Goal: Check status: Check status

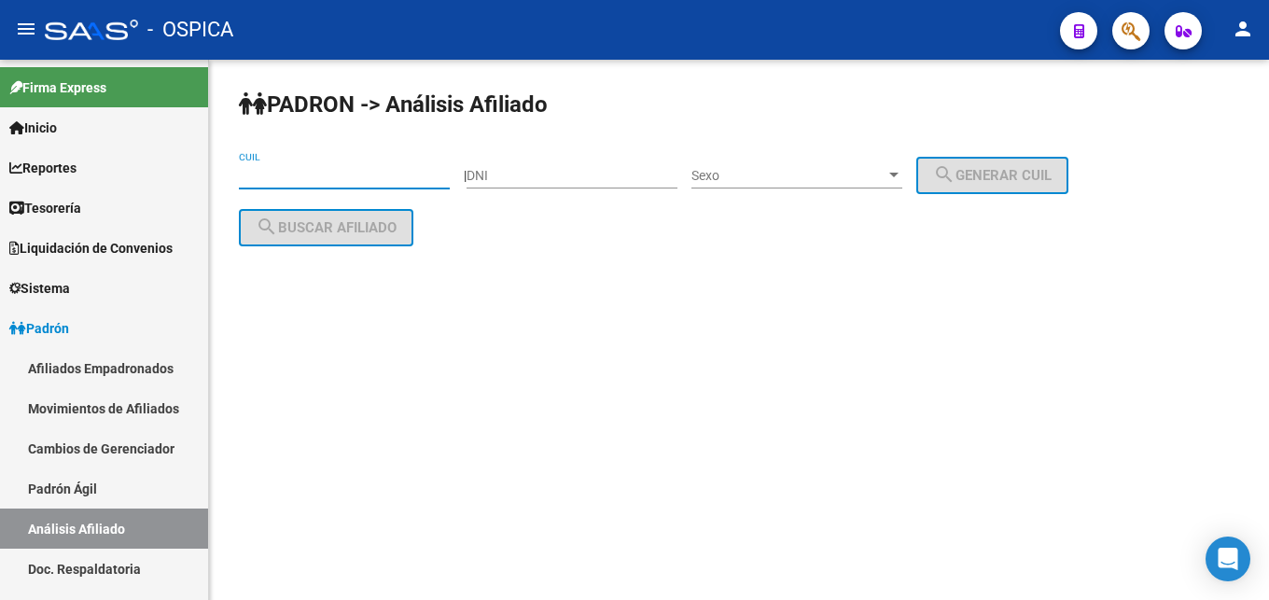
paste input "23-14320421-9"
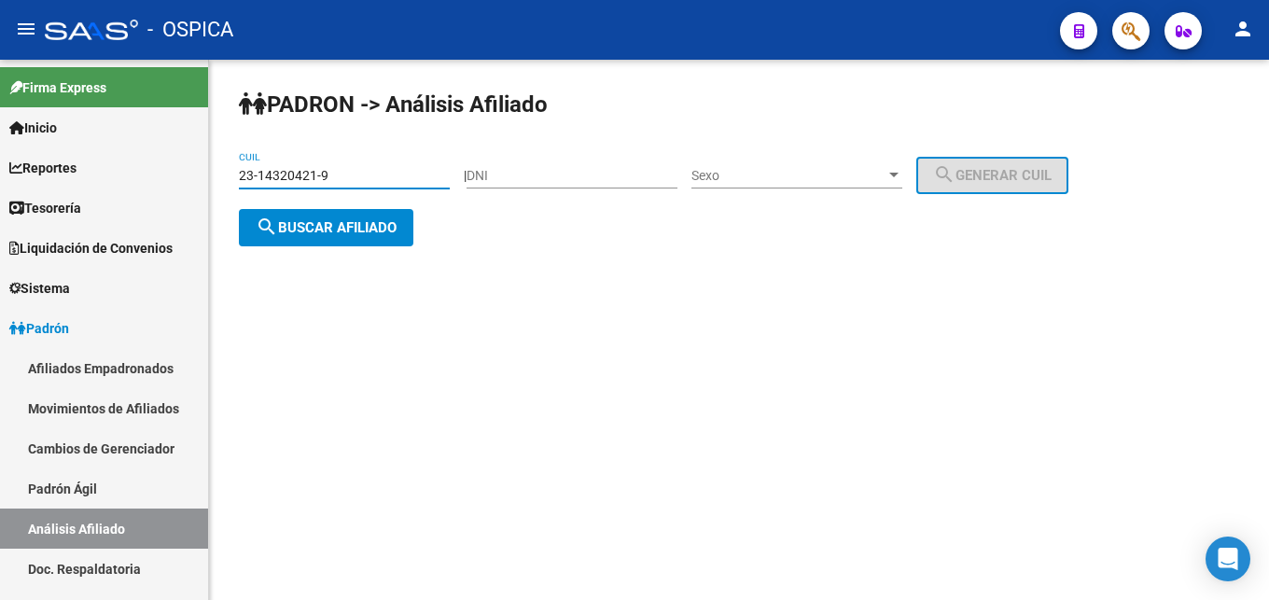
type input "23-14320421-9"
click at [351, 239] on button "search Buscar afiliado" at bounding box center [326, 227] width 175 height 37
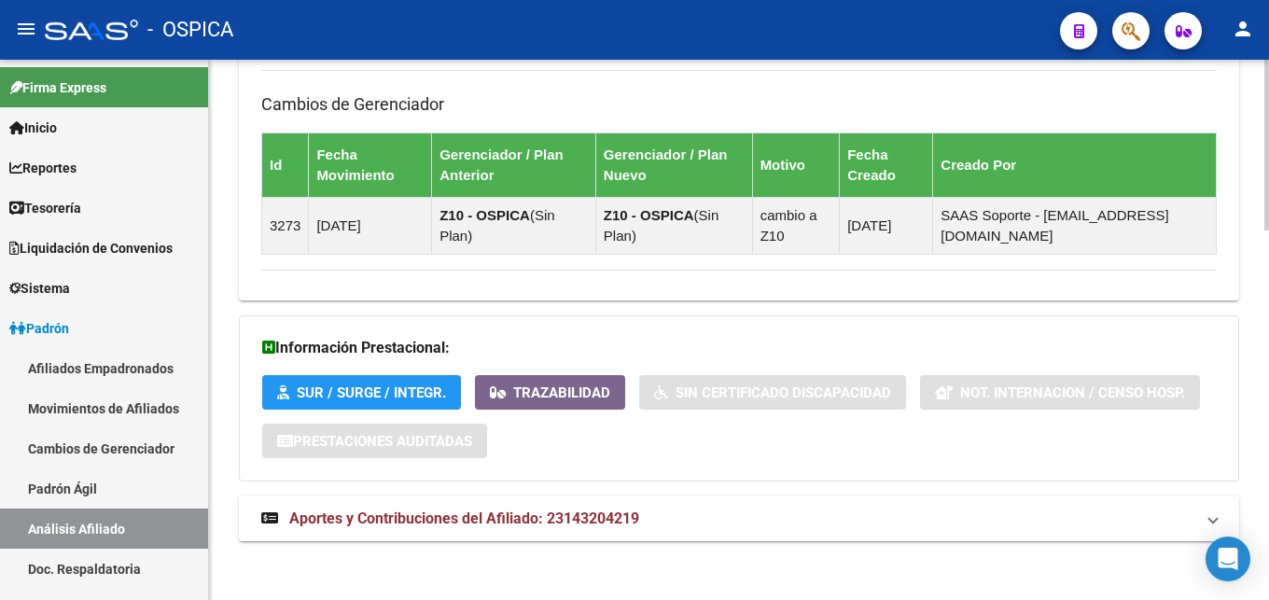
scroll to position [1169, 0]
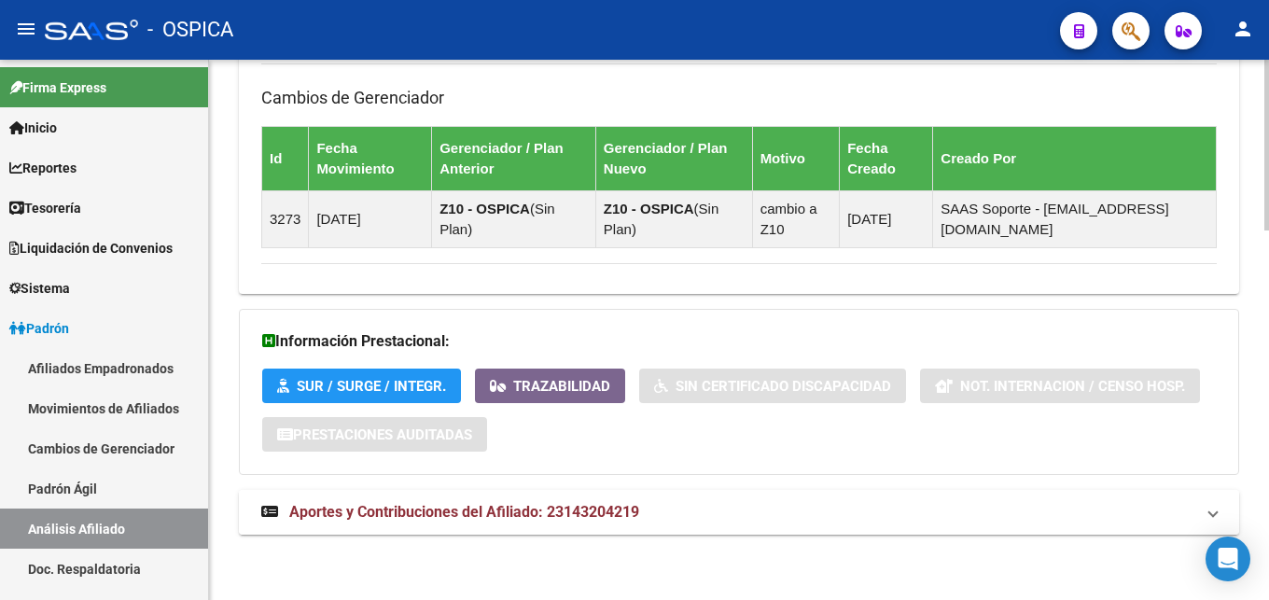
click at [576, 511] on span "Aportes y Contribuciones del Afiliado: 23143204219" at bounding box center [464, 512] width 350 height 18
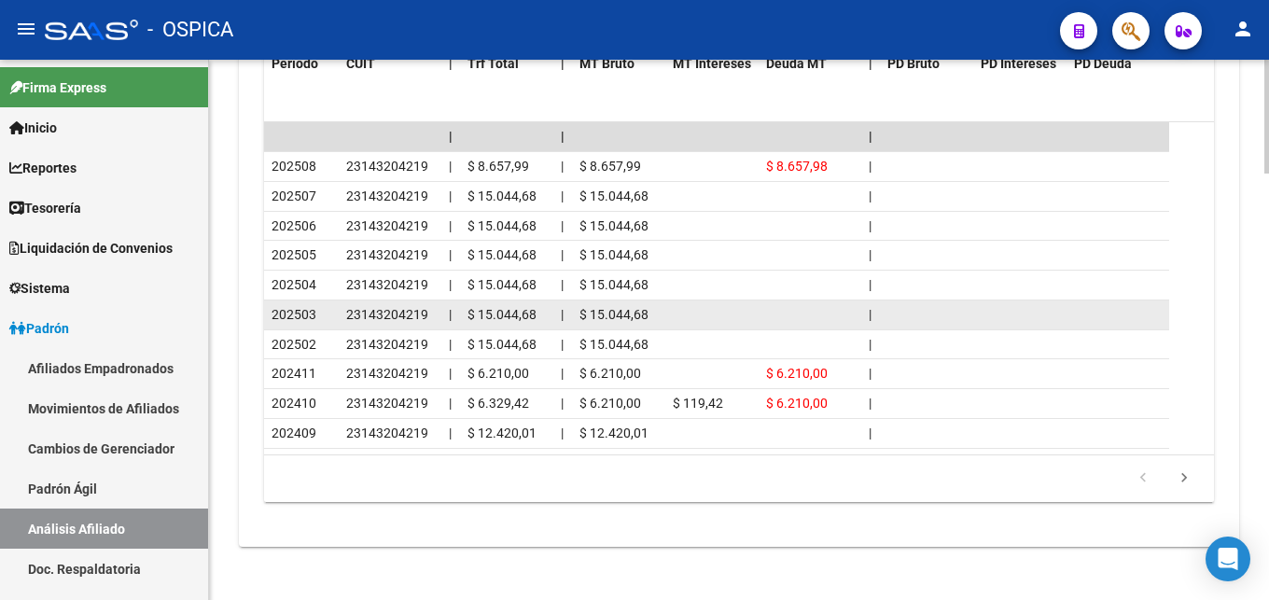
scroll to position [2019, 0]
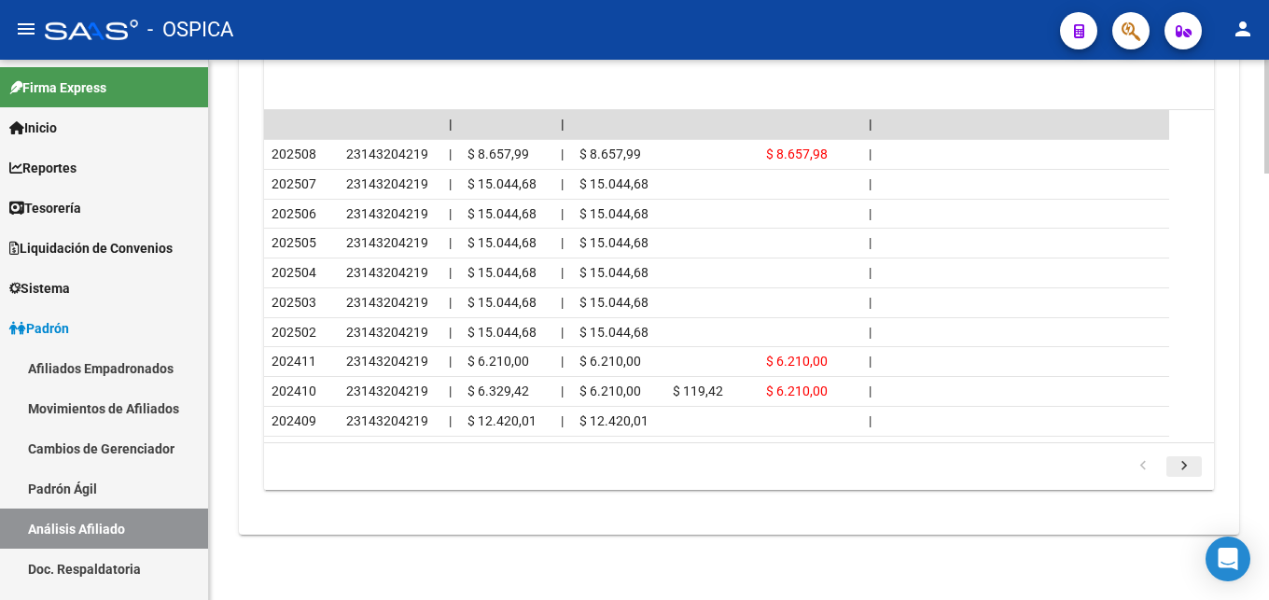
click at [1179, 462] on icon "go to next page" at bounding box center [1184, 468] width 24 height 22
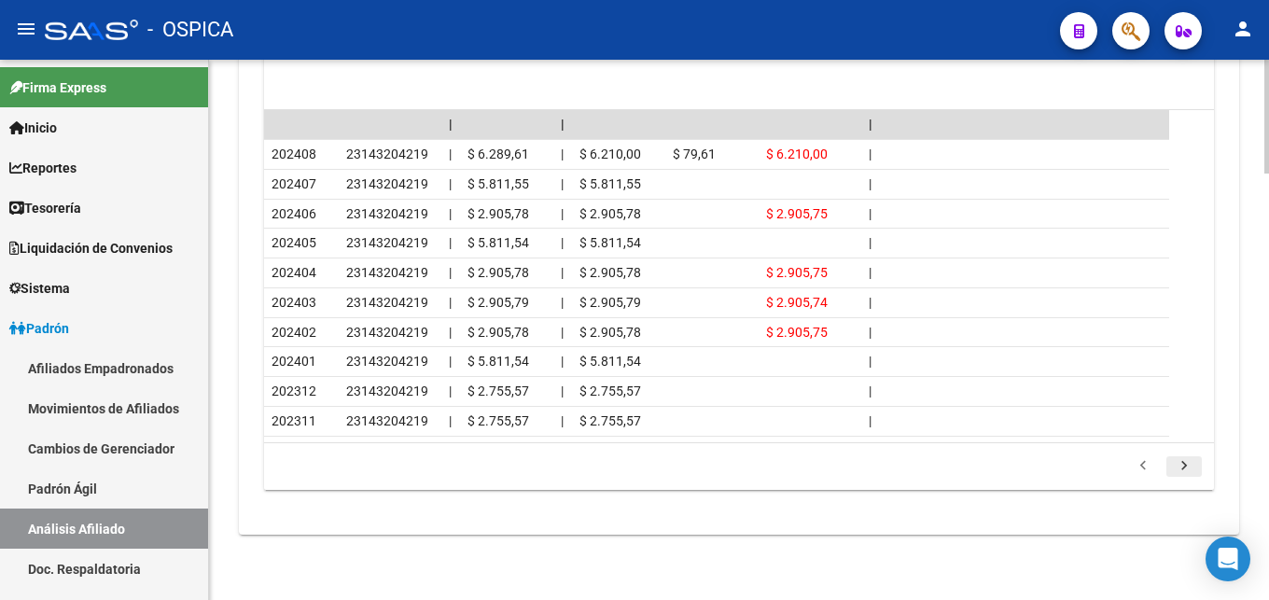
click at [1179, 461] on icon "go to next page" at bounding box center [1184, 468] width 24 height 22
click at [1188, 465] on icon "go to next page" at bounding box center [1184, 468] width 24 height 22
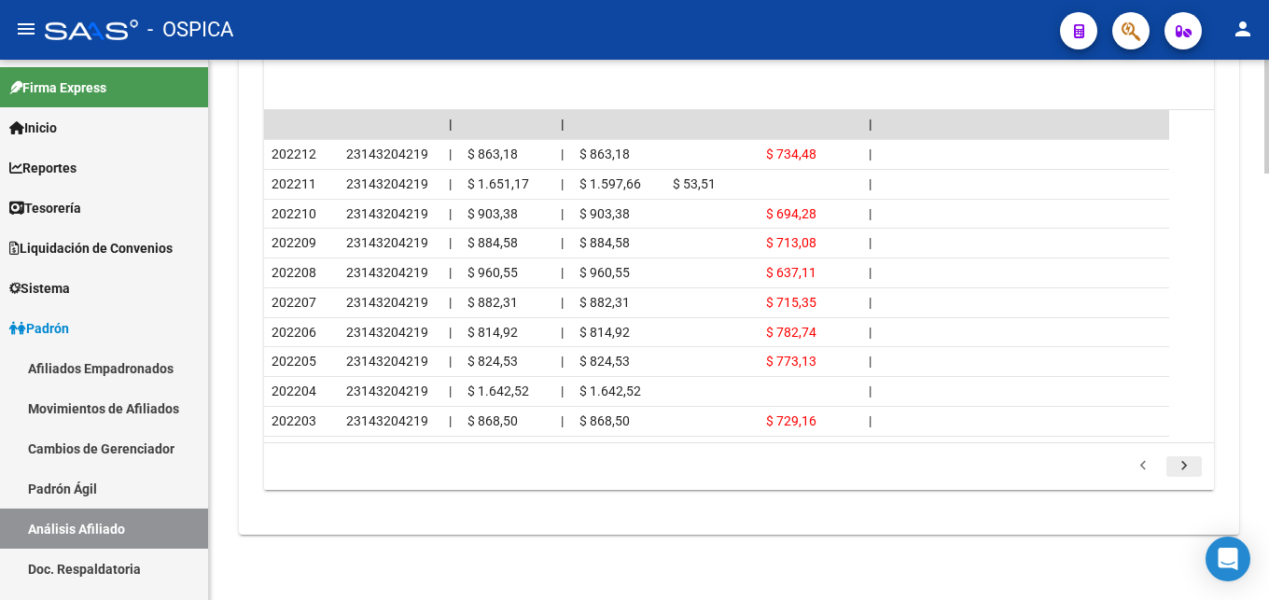
click at [1192, 467] on icon "go to next page" at bounding box center [1184, 468] width 24 height 22
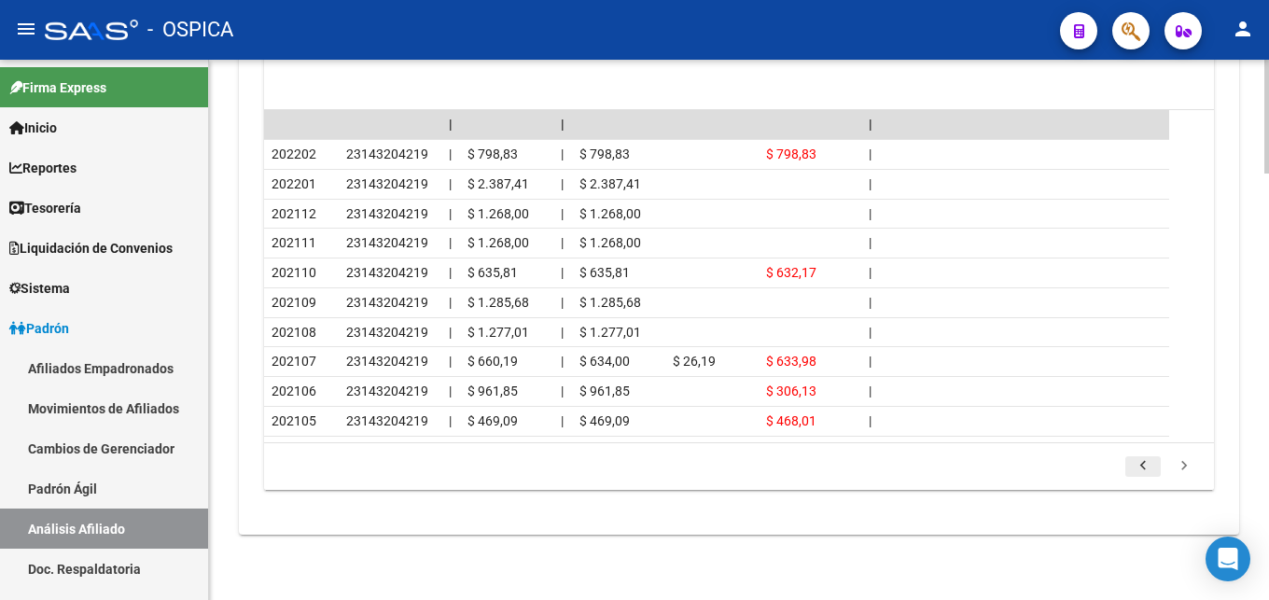
click at [1146, 473] on icon "go to previous page" at bounding box center [1143, 468] width 24 height 22
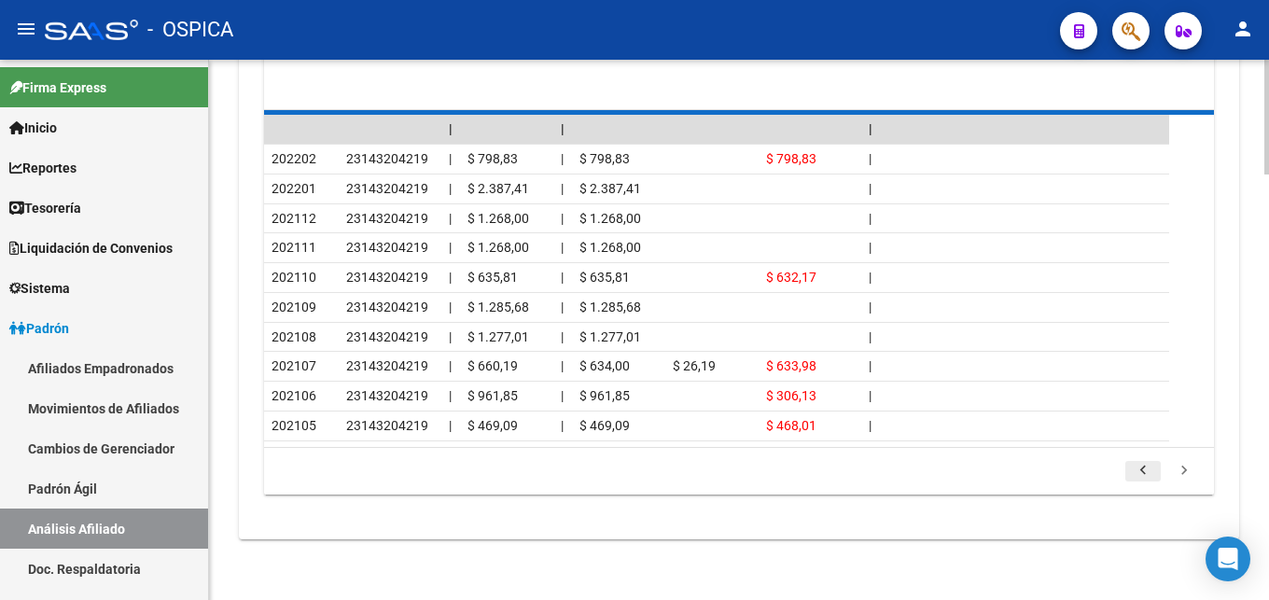
click at [1146, 473] on div "179.769.313.486.231.570.000.000.000.000.000.000.000.000.000.000.000.000.000.000…" at bounding box center [739, 471] width 950 height 47
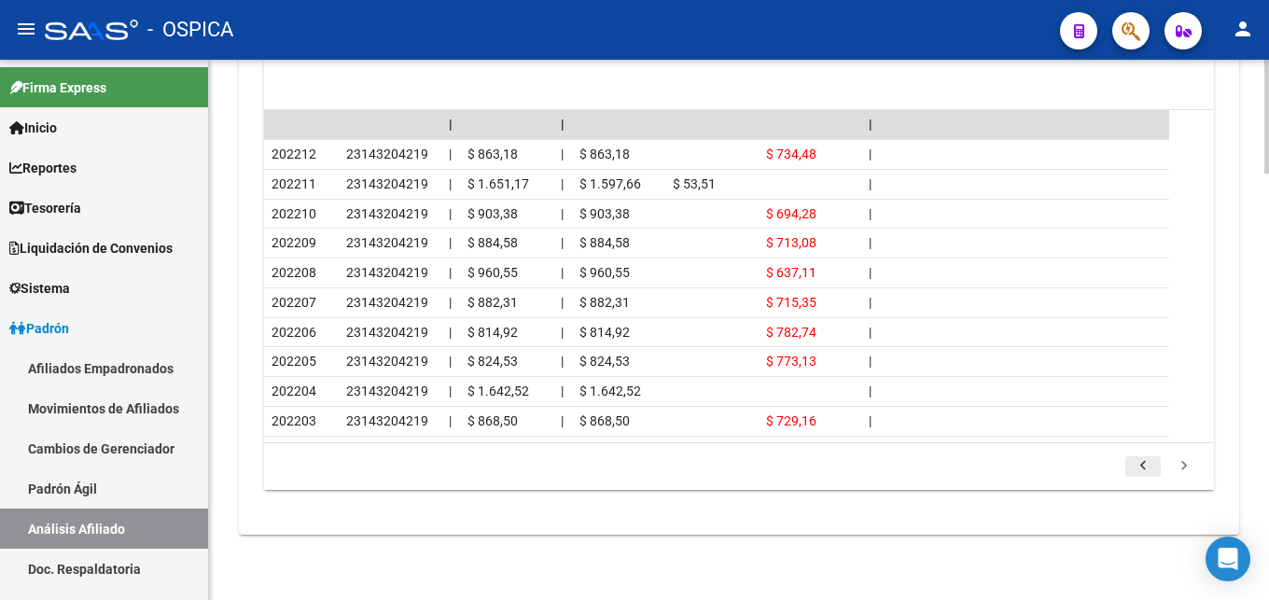
click at [1155, 471] on link "go to previous page" at bounding box center [1143, 466] width 35 height 21
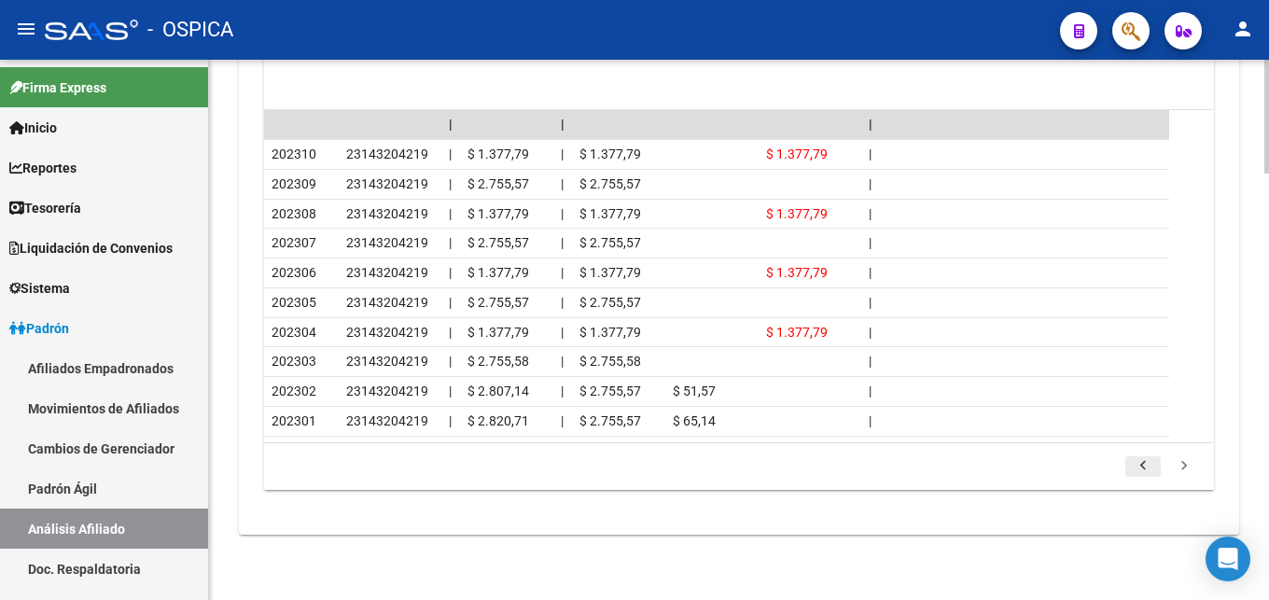
click at [1145, 471] on icon "go to previous page" at bounding box center [1143, 468] width 24 height 22
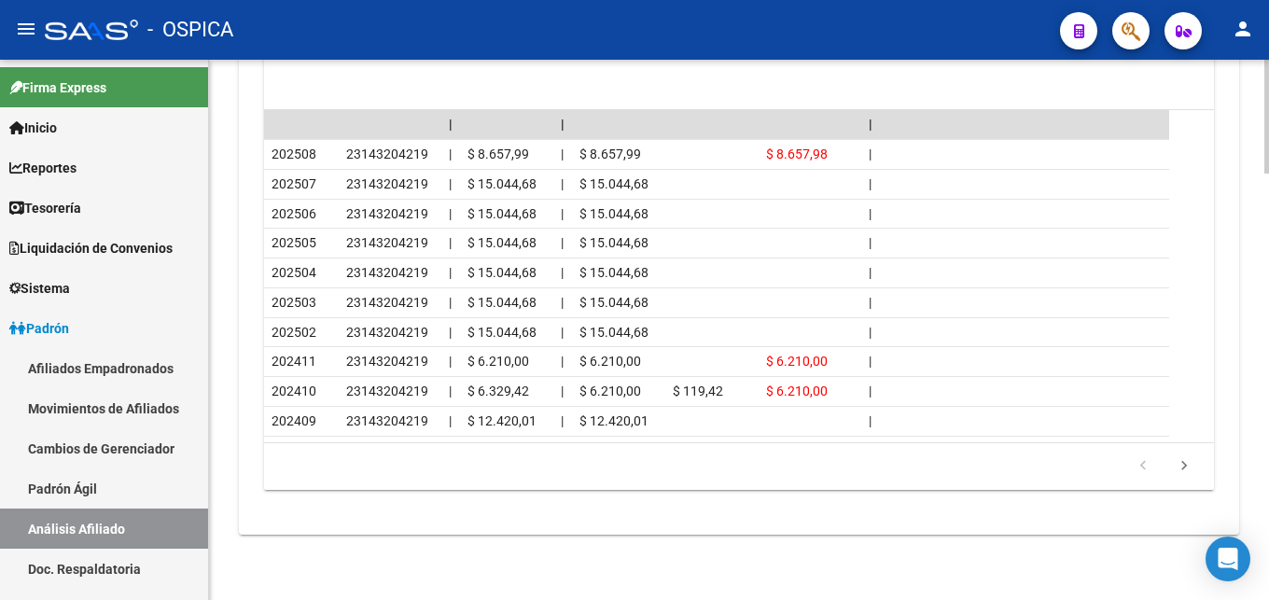
click at [1135, 470] on icon "go to previous page" at bounding box center [1143, 468] width 24 height 22
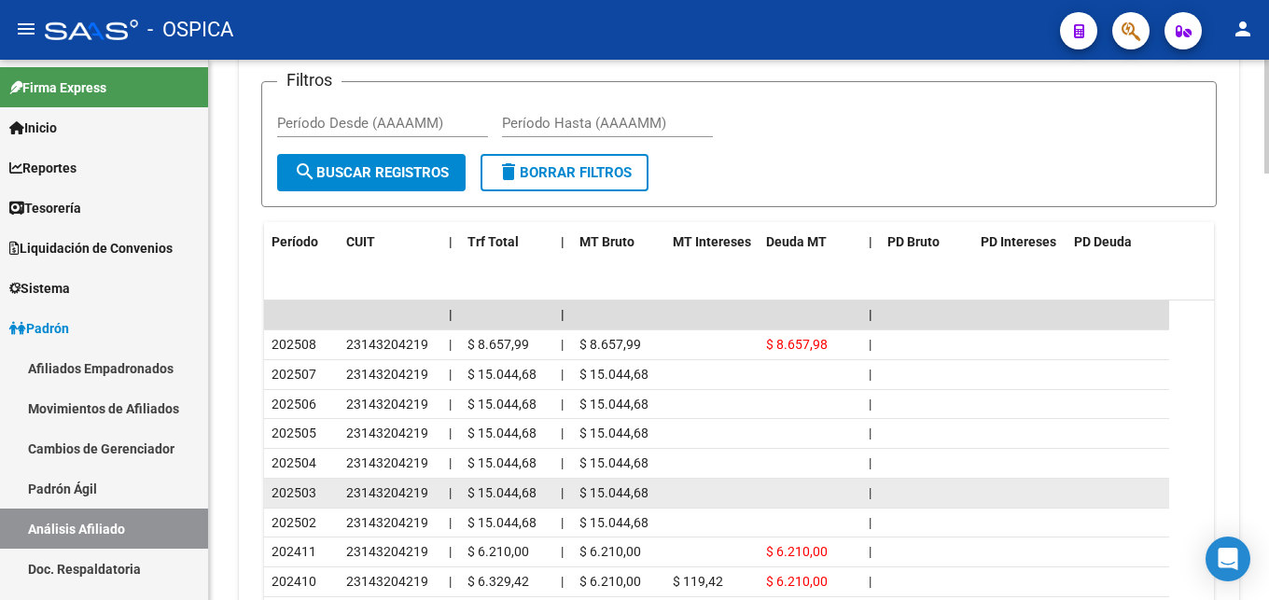
scroll to position [1733, 0]
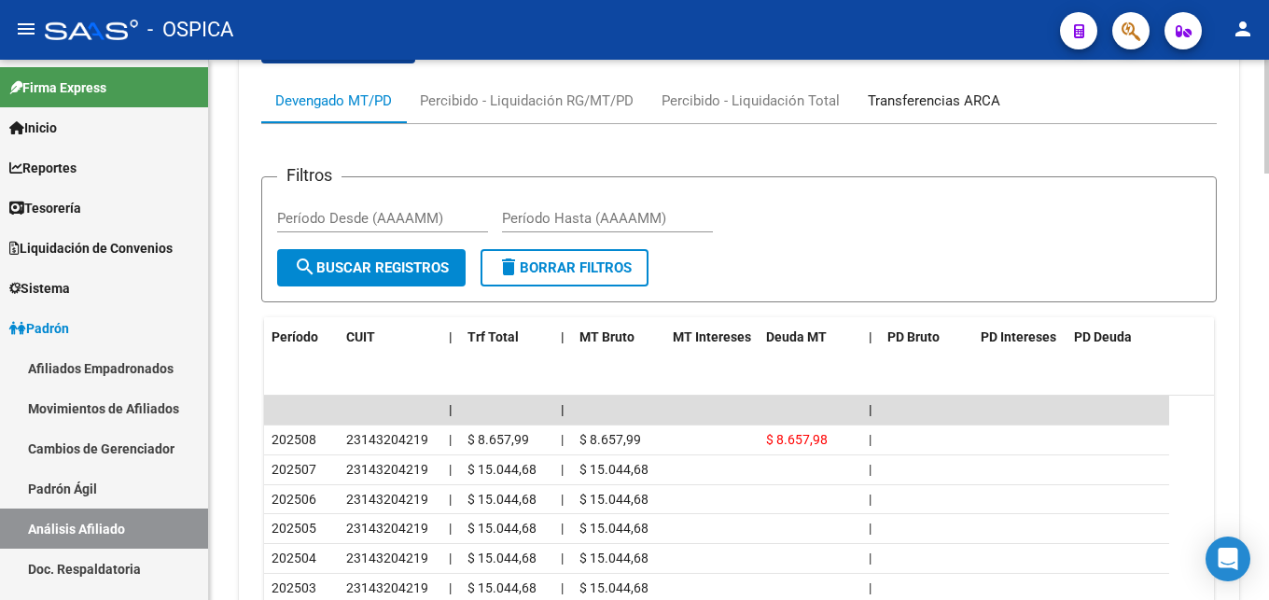
click at [895, 98] on div "Transferencias ARCA" at bounding box center [934, 101] width 133 height 21
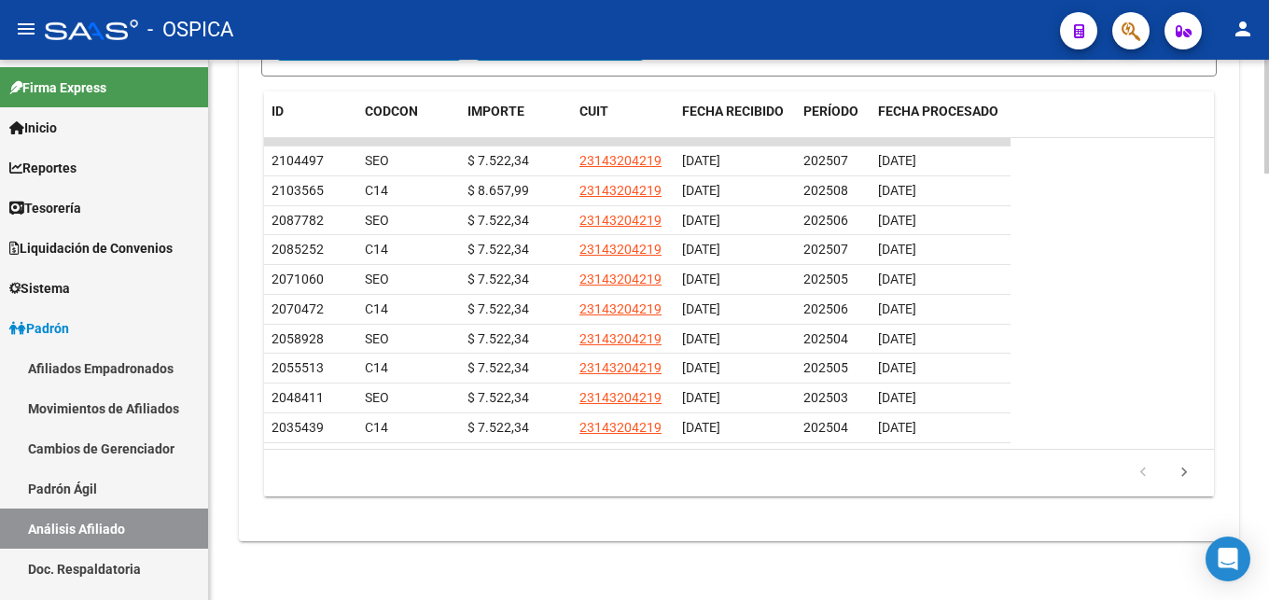
scroll to position [2019, 0]
click at [1189, 474] on icon "go to next page" at bounding box center [1184, 473] width 24 height 22
